Goal: Task Accomplishment & Management: Manage account settings

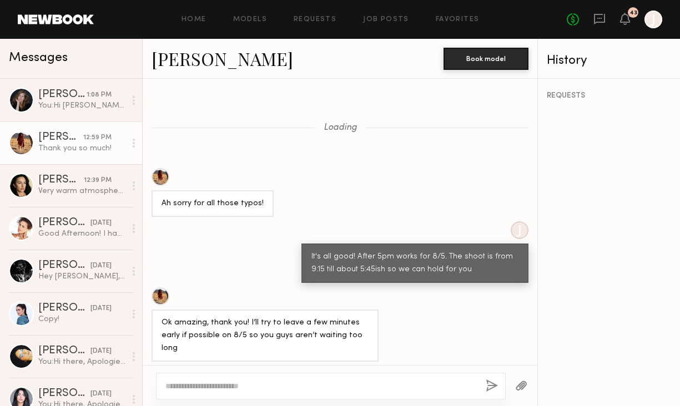
scroll to position [203, 0]
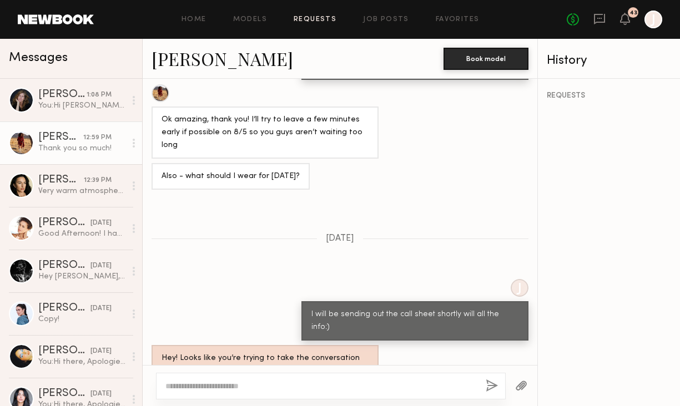
click at [326, 23] on link "Requests" at bounding box center [315, 19] width 43 height 7
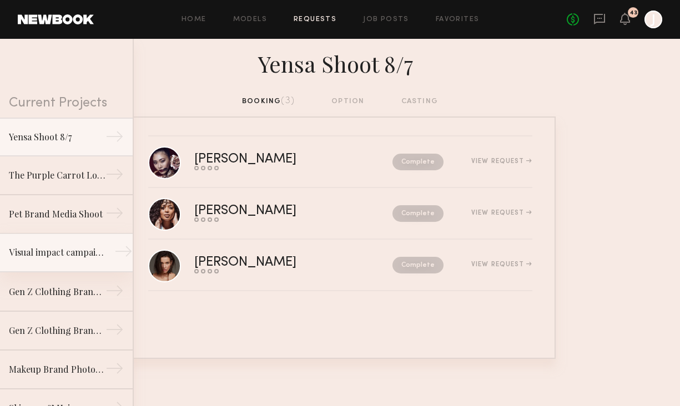
click at [63, 264] on link "Visual impact campaign →" at bounding box center [66, 253] width 133 height 39
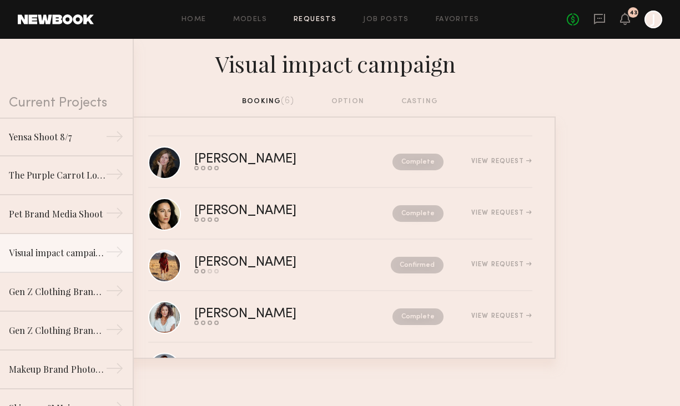
click at [592, 18] on div "No fees up to $5,000 43 J" at bounding box center [614, 20] width 95 height 18
click at [598, 21] on icon at bounding box center [599, 19] width 12 height 12
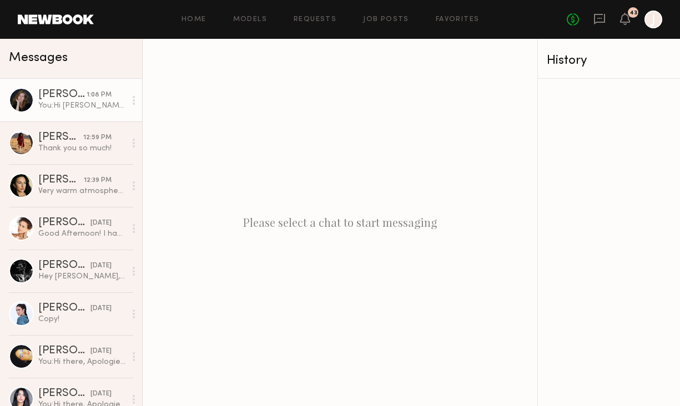
click at [70, 105] on div "You: Hi [PERSON_NAME], it was an error on my end and I already connected with N…" at bounding box center [81, 105] width 87 height 11
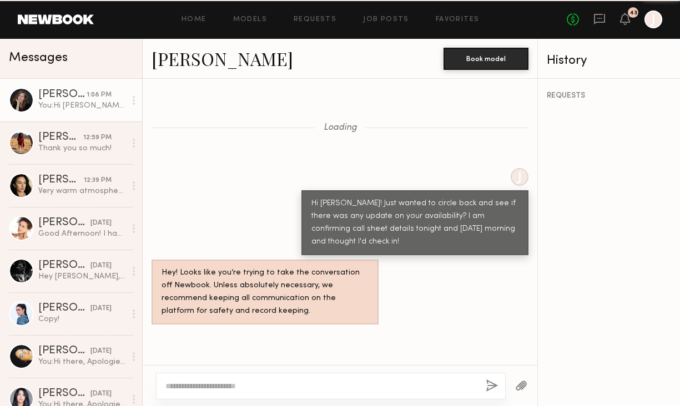
scroll to position [1364, 0]
